Goal: Use online tool/utility: Utilize a website feature to perform a specific function

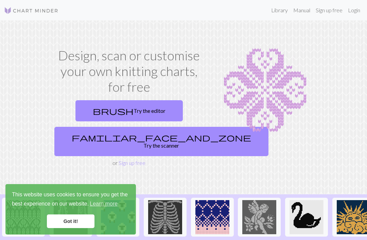
click at [134, 139] on link "familiar_face_and_zone Try the scanner" at bounding box center [161, 141] width 214 height 29
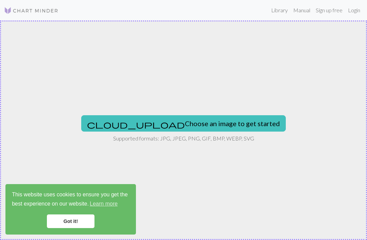
click at [161, 125] on button "cloud_upload Choose an image to get started" at bounding box center [183, 123] width 205 height 16
type input "C:\fakepath\IMG_0114.png"
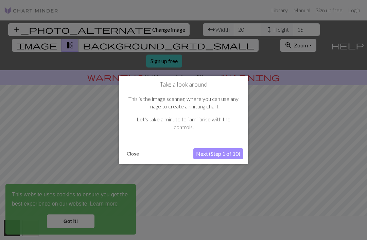
click at [216, 155] on button "Next (Step 1 of 10)" at bounding box center [219, 153] width 50 height 11
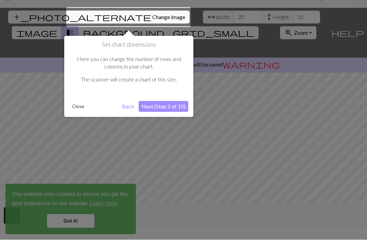
scroll to position [13, 0]
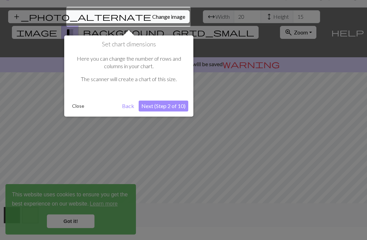
click at [173, 105] on button "Next (Step 2 of 10)" at bounding box center [164, 105] width 50 height 11
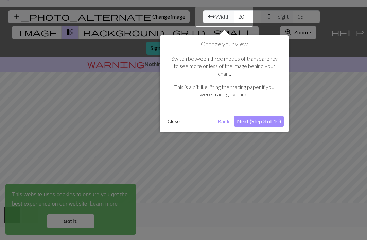
click at [263, 116] on button "Next (Step 3 of 10)" at bounding box center [259, 121] width 50 height 11
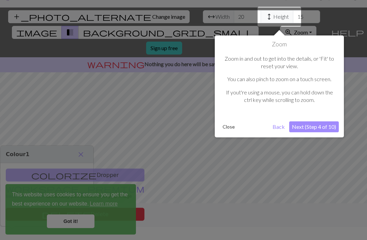
click at [310, 126] on button "Next (Step 4 of 10)" at bounding box center [315, 126] width 50 height 11
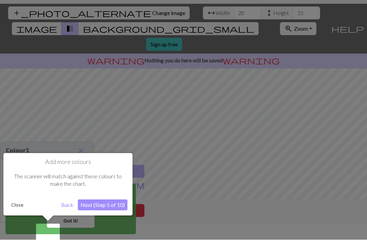
scroll to position [22, 0]
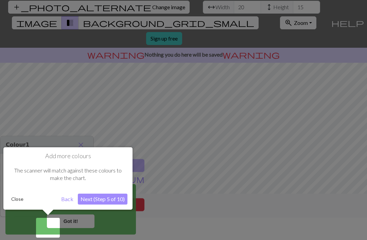
click at [104, 198] on button "Next (Step 5 of 10)" at bounding box center [103, 198] width 50 height 11
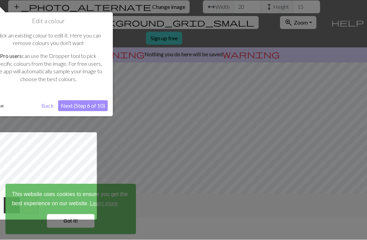
click at [88, 105] on button "Next (Step 6 of 10)" at bounding box center [83, 105] width 50 height 11
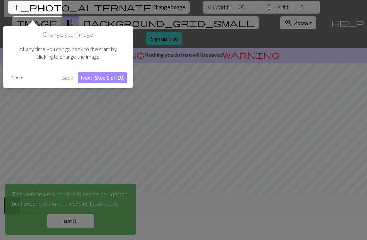
click at [110, 80] on button "Next (Step 8 of 10)" at bounding box center [103, 77] width 50 height 11
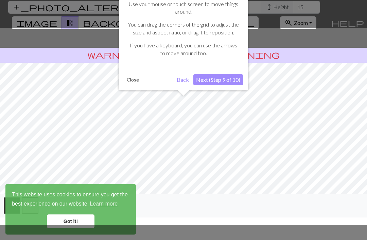
click at [223, 82] on button "Next (Step 9 of 10)" at bounding box center [219, 79] width 50 height 11
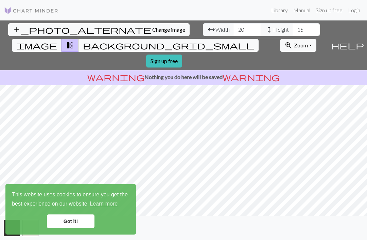
click at [78, 220] on link "Got it!" at bounding box center [71, 221] width 48 height 14
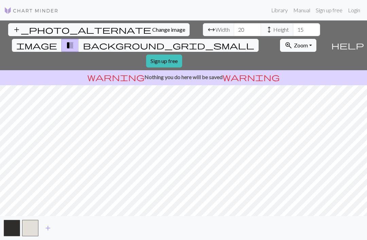
click at [208, 25] on span "arrow_range" at bounding box center [212, 30] width 8 height 10
click at [234, 23] on input "20" at bounding box center [247, 29] width 27 height 13
type input "2"
type input "200"
click at [293, 23] on input "15" at bounding box center [306, 29] width 27 height 13
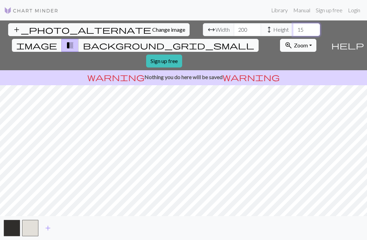
type input "1"
type input "100"
click at [74, 40] on span "transition_fade" at bounding box center [70, 45] width 8 height 10
click at [62, 39] on button "image" at bounding box center [37, 45] width 50 height 13
click at [74, 40] on span "transition_fade" at bounding box center [70, 45] width 8 height 10
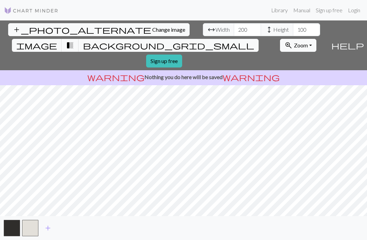
click at [240, 40] on span "background_grid_small" at bounding box center [168, 45] width 171 height 10
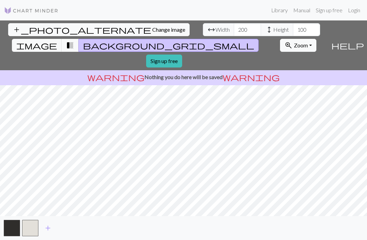
click at [29, 222] on button "button" at bounding box center [30, 227] width 16 height 16
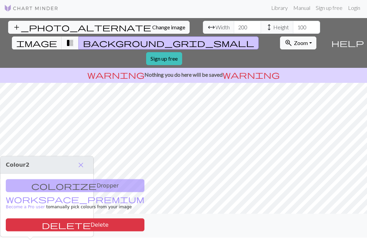
click at [11, 224] on button "button" at bounding box center [12, 225] width 16 height 16
click at [35, 222] on button "button" at bounding box center [30, 225] width 16 height 16
click at [17, 227] on button "button" at bounding box center [12, 225] width 16 height 16
click at [83, 160] on span "close" at bounding box center [81, 165] width 8 height 10
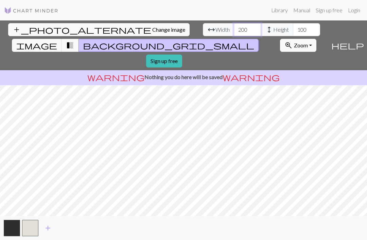
click at [234, 23] on input "200" at bounding box center [247, 29] width 27 height 13
click at [208, 25] on span "arrow_range" at bounding box center [212, 30] width 8 height 10
click at [216, 26] on span "Width" at bounding box center [223, 30] width 14 height 8
click at [234, 23] on input "200" at bounding box center [247, 29] width 27 height 13
type input "2"
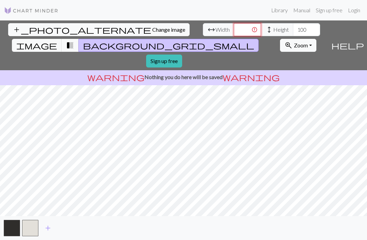
type input "3"
type input "150"
click at [293, 23] on input "100" at bounding box center [306, 29] width 27 height 13
type input "1"
type input "200"
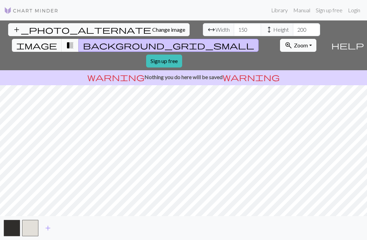
click at [152, 26] on span "Change image" at bounding box center [168, 29] width 33 height 6
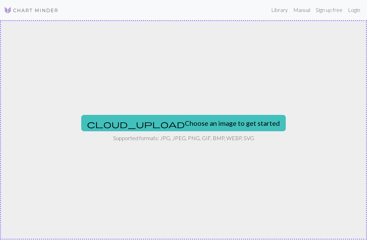
click at [200, 120] on button "cloud_upload Choose an image to get started" at bounding box center [183, 123] width 205 height 16
type input "C:\fakepath\IMG_0114.png"
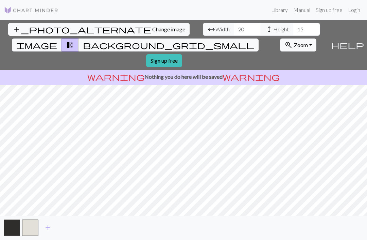
scroll to position [0, 0]
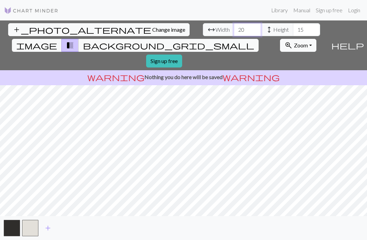
click at [234, 32] on input "20" at bounding box center [247, 29] width 27 height 13
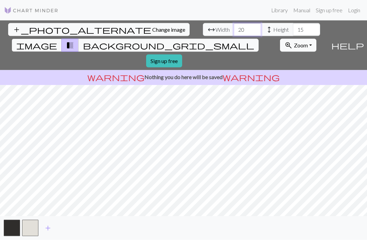
type input "2"
type input "150"
click at [293, 28] on input "15" at bounding box center [306, 29] width 27 height 13
type input "1"
type input "200"
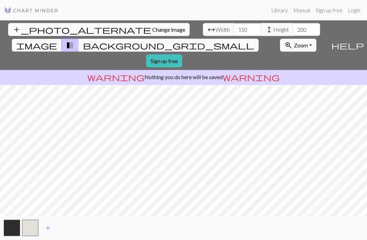
click at [232, 72] on span "warning" at bounding box center [251, 77] width 57 height 10
click at [200, 73] on p "warning Nothing you do here will be saved warning" at bounding box center [184, 77] width 362 height 8
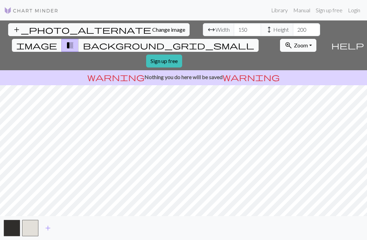
click at [285, 40] on span "zoom_in" at bounding box center [289, 45] width 8 height 10
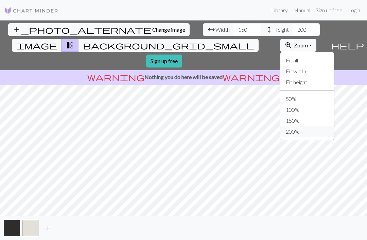
click at [281, 126] on button "200%" at bounding box center [308, 131] width 54 height 11
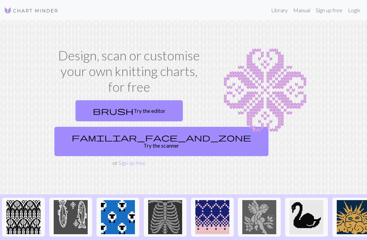
click at [137, 111] on link "brush Try the editor" at bounding box center [130, 110] width 108 height 21
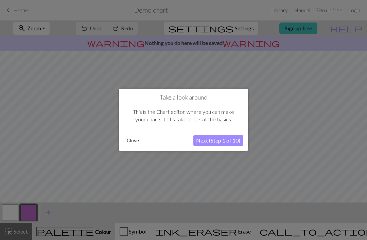
click at [231, 140] on button "Next (Step 1 of 10)" at bounding box center [219, 140] width 50 height 11
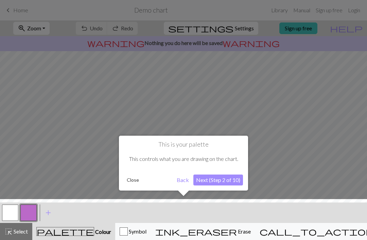
click at [230, 181] on button "Next (Step 2 of 10)" at bounding box center [219, 179] width 50 height 11
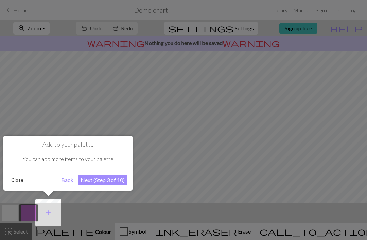
click at [119, 179] on button "Next (Step 3 of 10)" at bounding box center [103, 179] width 50 height 11
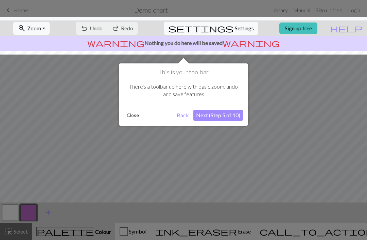
click at [229, 118] on button "Next (Step 5 of 10)" at bounding box center [219, 115] width 50 height 11
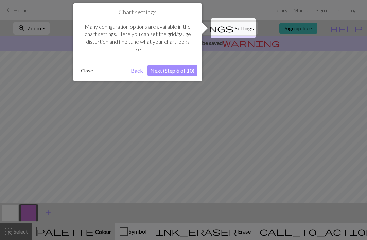
click at [176, 72] on button "Next (Step 6 of 10)" at bounding box center [173, 70] width 50 height 11
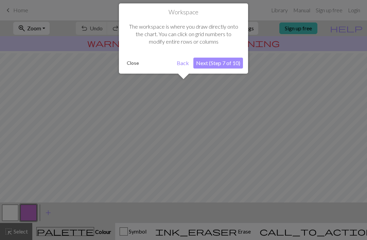
scroll to position [41, 0]
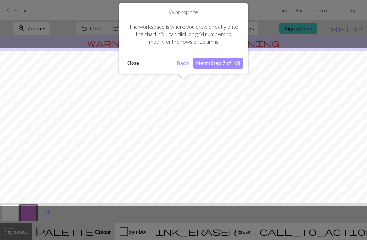
click at [225, 64] on button "Next (Step 7 of 10)" at bounding box center [219, 63] width 50 height 11
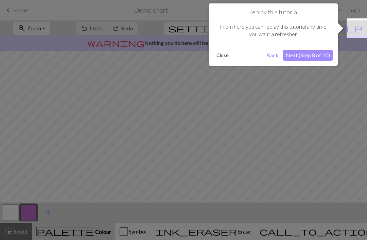
click at [315, 56] on button "Next (Step 8 of 10)" at bounding box center [308, 55] width 50 height 11
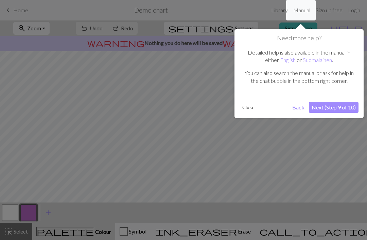
click at [333, 109] on button "Next (Step 9 of 10)" at bounding box center [334, 107] width 50 height 11
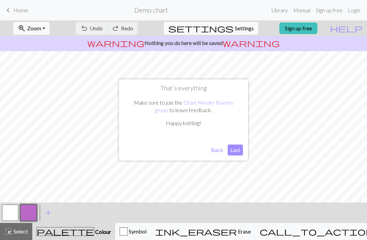
click at [236, 151] on button "Last" at bounding box center [235, 149] width 15 height 11
click at [103, 29] on span "Undo" at bounding box center [96, 28] width 13 height 6
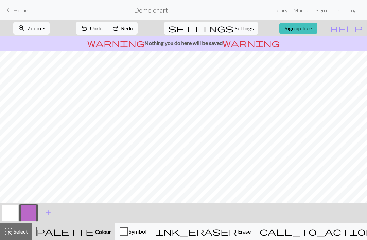
click at [103, 29] on span "Undo" at bounding box center [96, 28] width 13 height 6
click at [10, 210] on button "button" at bounding box center [10, 212] width 16 height 16
click at [222, 32] on span "settings" at bounding box center [200, 28] width 65 height 10
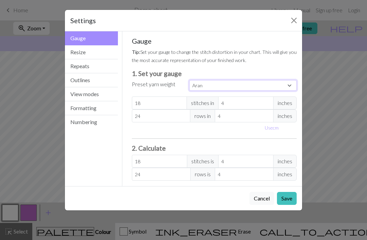
click at [294, 88] on select "Custom Square Lace Light Fingering Fingering Sport Double knit Worsted Aran Bul…" at bounding box center [244, 85] width 108 height 11
select select "fingering"
type input "28"
type input "36"
type input "28"
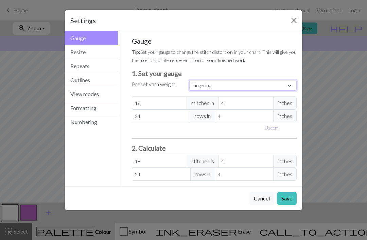
type input "36"
click at [292, 203] on button "Save" at bounding box center [287, 198] width 20 height 13
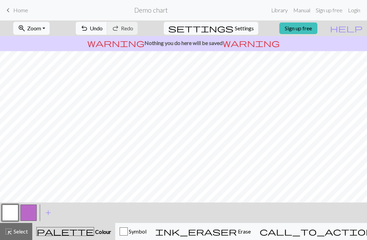
click at [235, 32] on span "Settings" at bounding box center [244, 28] width 19 height 8
select select "fingering"
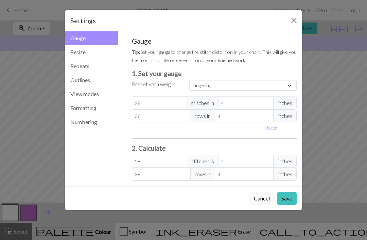
click at [84, 52] on button "Resize" at bounding box center [91, 52] width 53 height 14
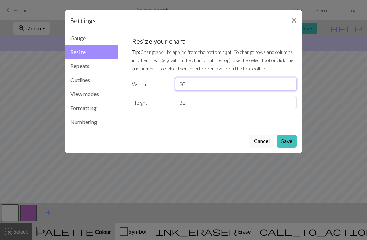
click at [207, 84] on input "30" at bounding box center [236, 84] width 122 height 13
type input "3"
type input "100"
click at [287, 141] on button "Save" at bounding box center [287, 140] width 20 height 13
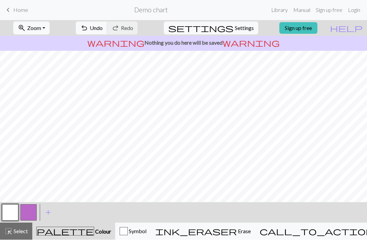
click at [11, 234] on span "highlight_alt" at bounding box center [8, 231] width 8 height 10
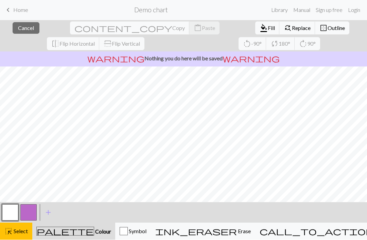
click at [10, 213] on button "button" at bounding box center [10, 212] width 16 height 16
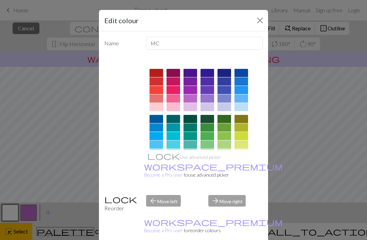
click at [264, 22] on button "Close" at bounding box center [260, 20] width 11 height 11
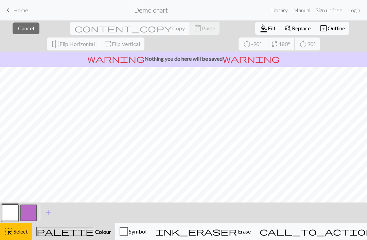
click at [10, 212] on button "button" at bounding box center [10, 212] width 16 height 16
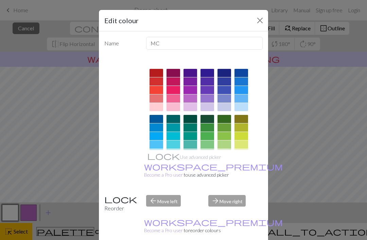
click at [255, 23] on button "Close" at bounding box center [260, 20] width 11 height 11
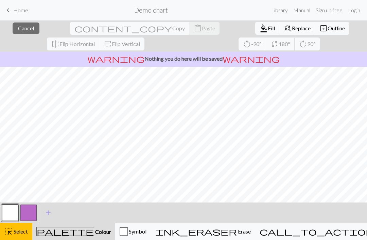
click at [237, 234] on span "ink_eraser" at bounding box center [197, 231] width 82 height 10
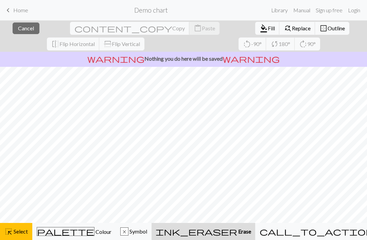
click at [14, 233] on span "Select" at bounding box center [20, 231] width 15 height 6
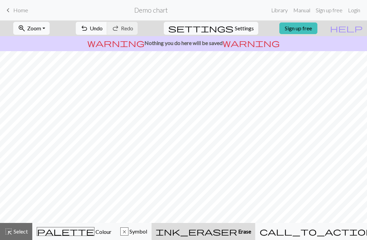
click at [236, 30] on span "Settings" at bounding box center [244, 28] width 19 height 8
select select "fingering"
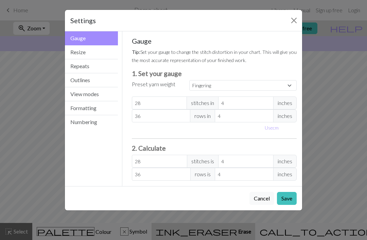
click at [297, 21] on button "Close" at bounding box center [294, 20] width 11 height 11
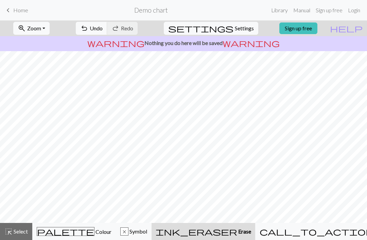
click at [241, 235] on button "ink_eraser Erase Erase" at bounding box center [204, 231] width 104 height 17
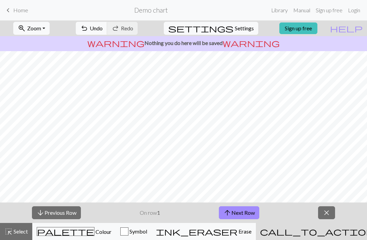
click at [325, 211] on span "close" at bounding box center [327, 213] width 8 height 10
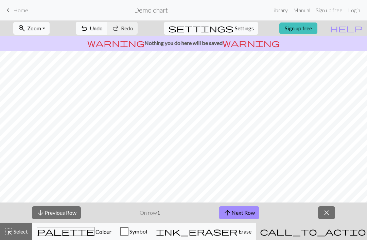
click at [310, 233] on span "call_to_action" at bounding box center [317, 231] width 114 height 10
click at [247, 234] on span "Erase" at bounding box center [245, 231] width 14 height 6
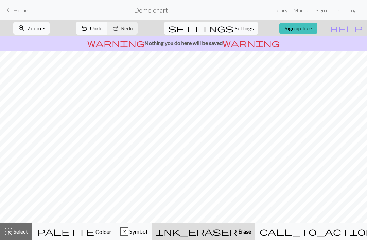
click at [95, 228] on span "Colour" at bounding box center [103, 231] width 17 height 6
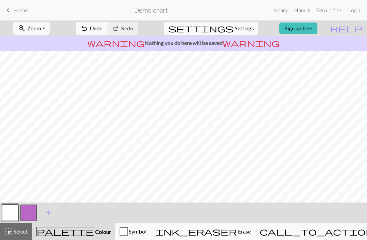
click at [30, 212] on button "button" at bounding box center [28, 212] width 16 height 16
click at [234, 45] on span "warning" at bounding box center [251, 43] width 57 height 10
click at [19, 10] on span "Home" at bounding box center [20, 10] width 15 height 6
